Goal: Complete application form

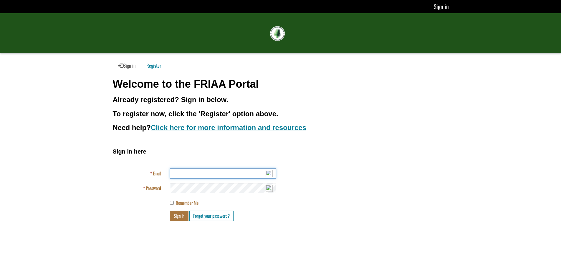
click at [185, 174] on input "Email" at bounding box center [223, 174] width 106 height 10
type input "**********"
click at [170, 211] on button "Sign in" at bounding box center [179, 216] width 19 height 10
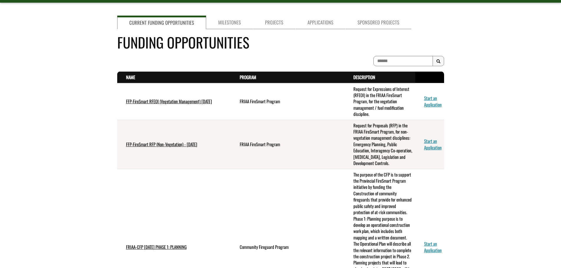
scroll to position [59, 0]
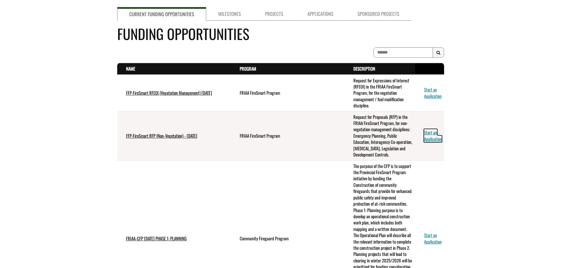
click at [430, 137] on link "Start an Application" at bounding box center [433, 135] width 18 height 13
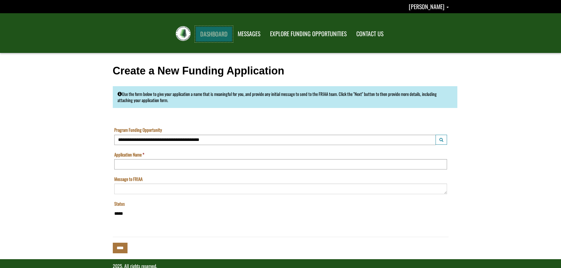
click at [211, 34] on link "DASHBOARD" at bounding box center [214, 34] width 37 height 15
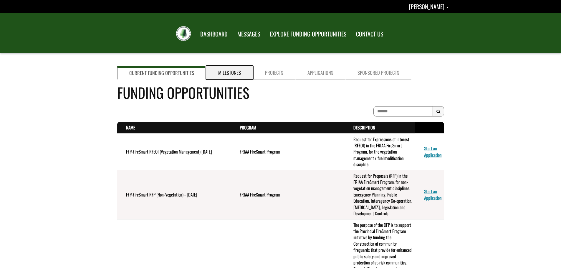
click at [226, 74] on link "Milestones" at bounding box center [229, 73] width 47 height 14
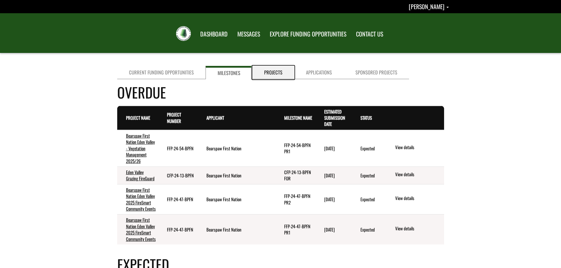
click at [265, 72] on link "Projects" at bounding box center [274, 72] width 42 height 13
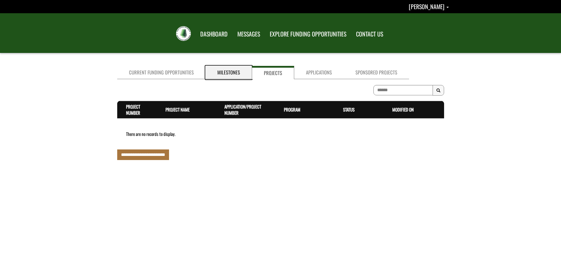
click at [220, 72] on link "Milestones" at bounding box center [229, 72] width 46 height 13
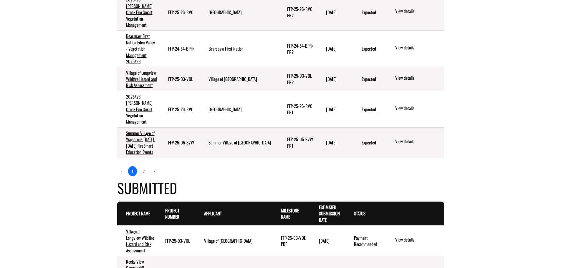
scroll to position [472, 0]
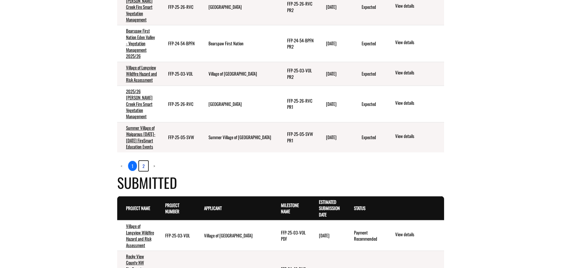
click at [144, 161] on link "2" at bounding box center [143, 166] width 9 height 10
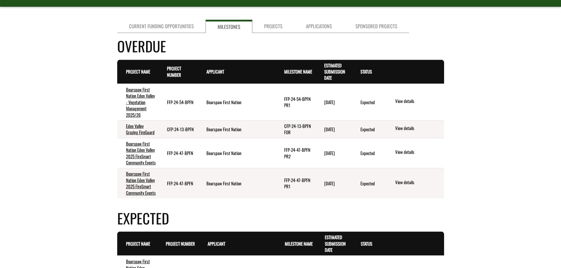
scroll to position [42, 0]
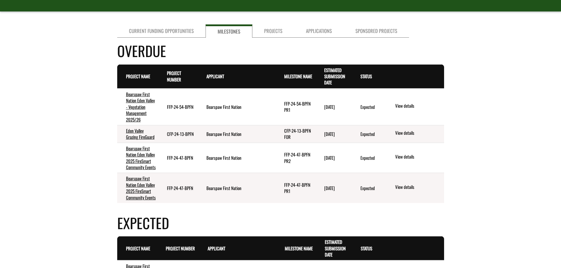
click at [268, 205] on div "Project Name . sort descending Project Number . sort descending Applicant . sor…" at bounding box center [280, 137] width 327 height 145
click at [259, 30] on link "Projects" at bounding box center [274, 30] width 42 height 13
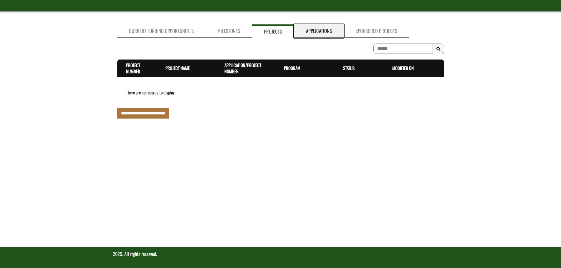
click at [334, 27] on link "Applications" at bounding box center [319, 30] width 50 height 13
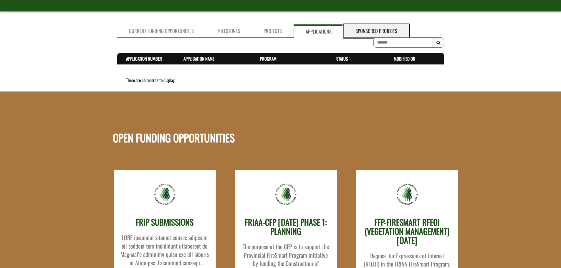
click at [374, 27] on link "Sponsored Projects" at bounding box center [376, 30] width 65 height 13
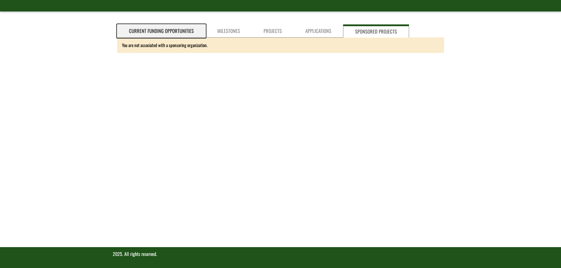
click at [151, 29] on link "Current Funding Opportunities" at bounding box center [161, 30] width 88 height 13
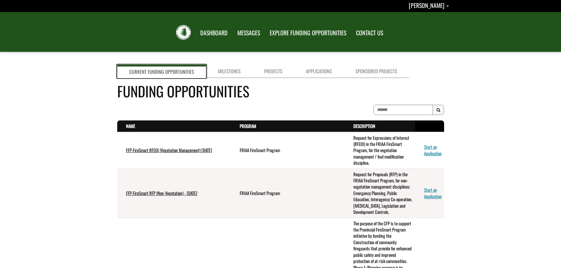
scroll to position [0, 0]
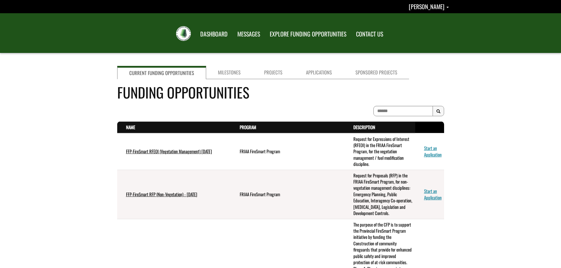
click at [452, 41] on div "FRIAA Submissions Portal Toggle navigation DASHBOARD MESSAGES" at bounding box center [280, 33] width 345 height 40
click at [434, 8] on span "[PERSON_NAME]" at bounding box center [427, 6] width 36 height 9
click at [492, 60] on div at bounding box center [280, 61] width 561 height 5
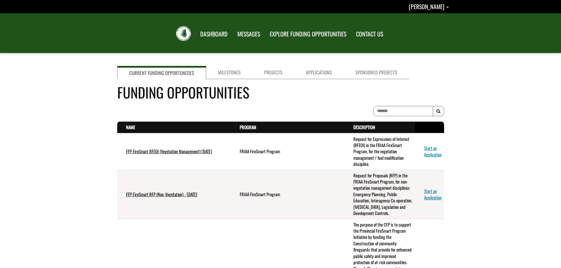
drag, startPoint x: 72, startPoint y: 133, endPoint x: 75, endPoint y: 131, distance: 3.3
